Goal: Information Seeking & Learning: Find specific fact

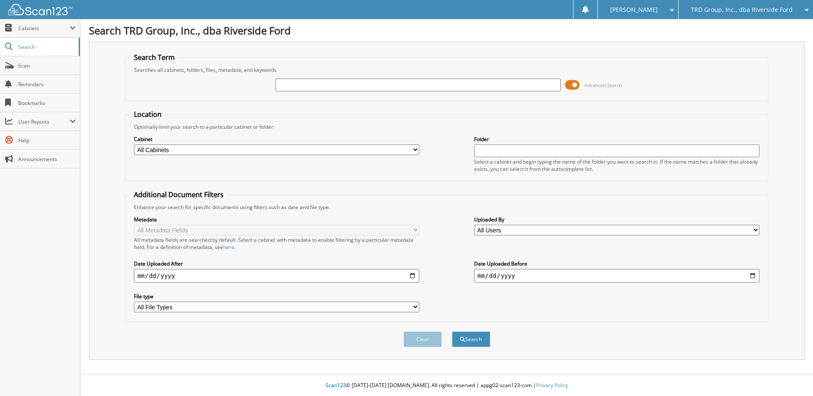
click at [298, 112] on form "Search Term Searches all cabinets, folders, files, metadata, and keywords Advan…" at bounding box center [447, 205] width 644 height 304
click at [312, 91] on div at bounding box center [418, 85] width 285 height 14
click at [315, 88] on input "text" at bounding box center [418, 85] width 285 height 13
type input "F16826"
click at [452, 332] on button "Search" at bounding box center [471, 340] width 38 height 16
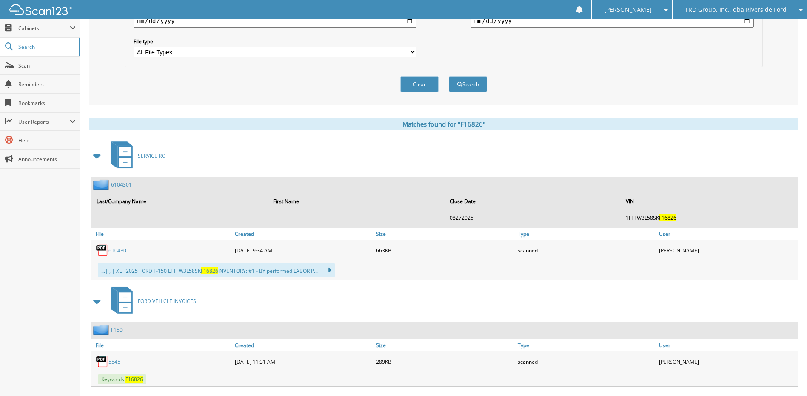
scroll to position [272, 0]
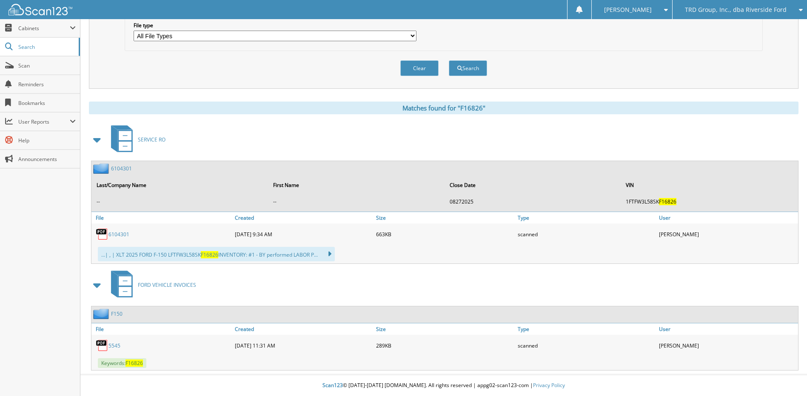
click at [114, 349] on link "5545" at bounding box center [114, 345] width 12 height 7
